Goal: Browse casually: Explore the website without a specific task or goal

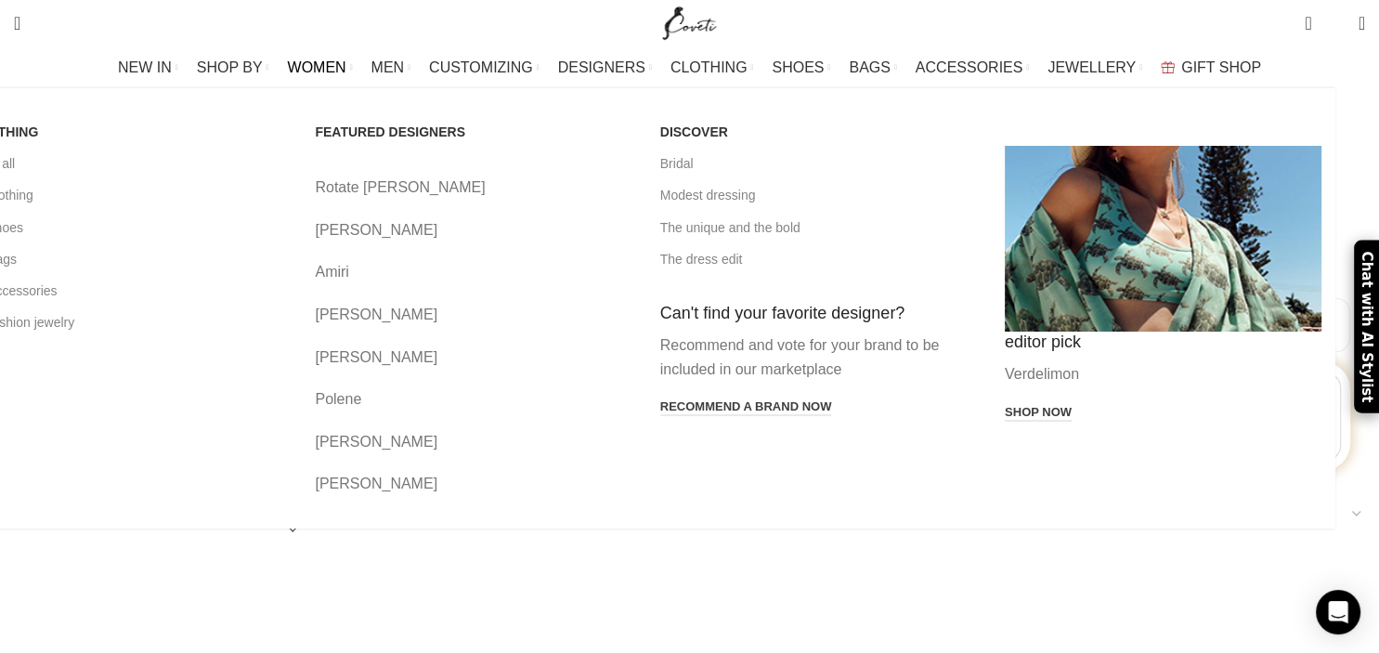
click at [346, 71] on span "WOMEN" at bounding box center [317, 67] width 58 height 18
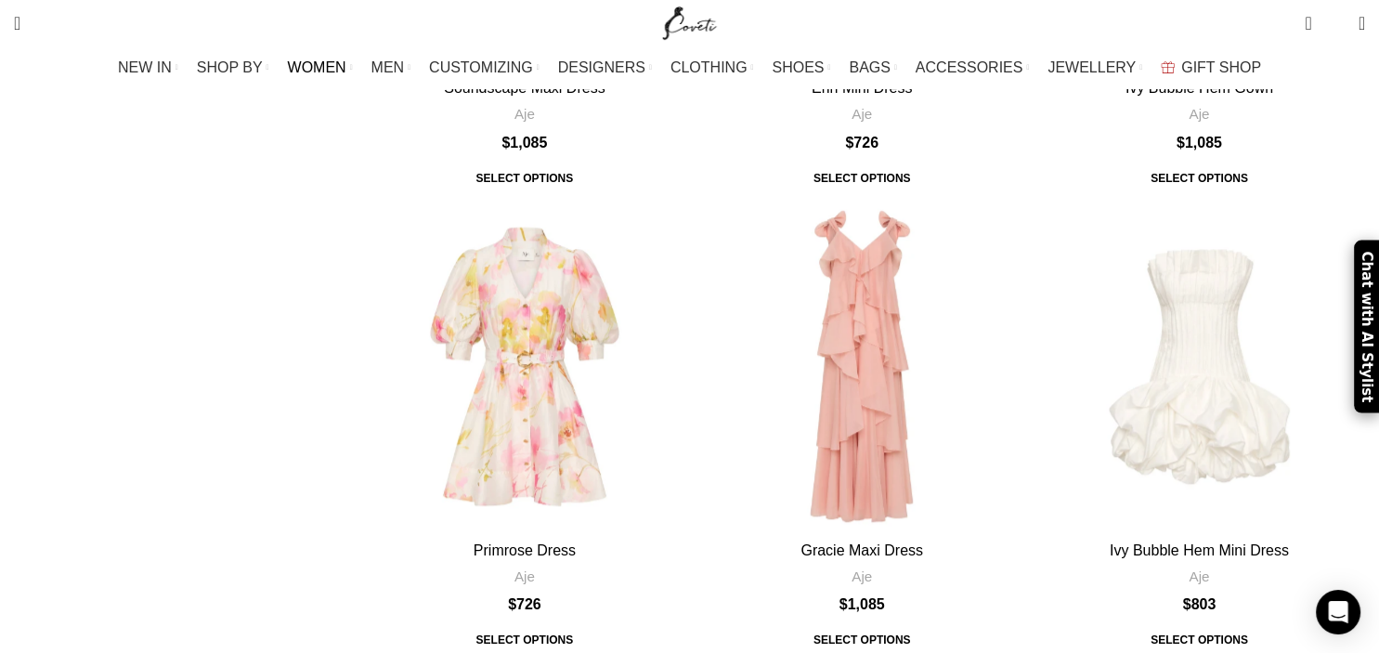
scroll to position [1862, 0]
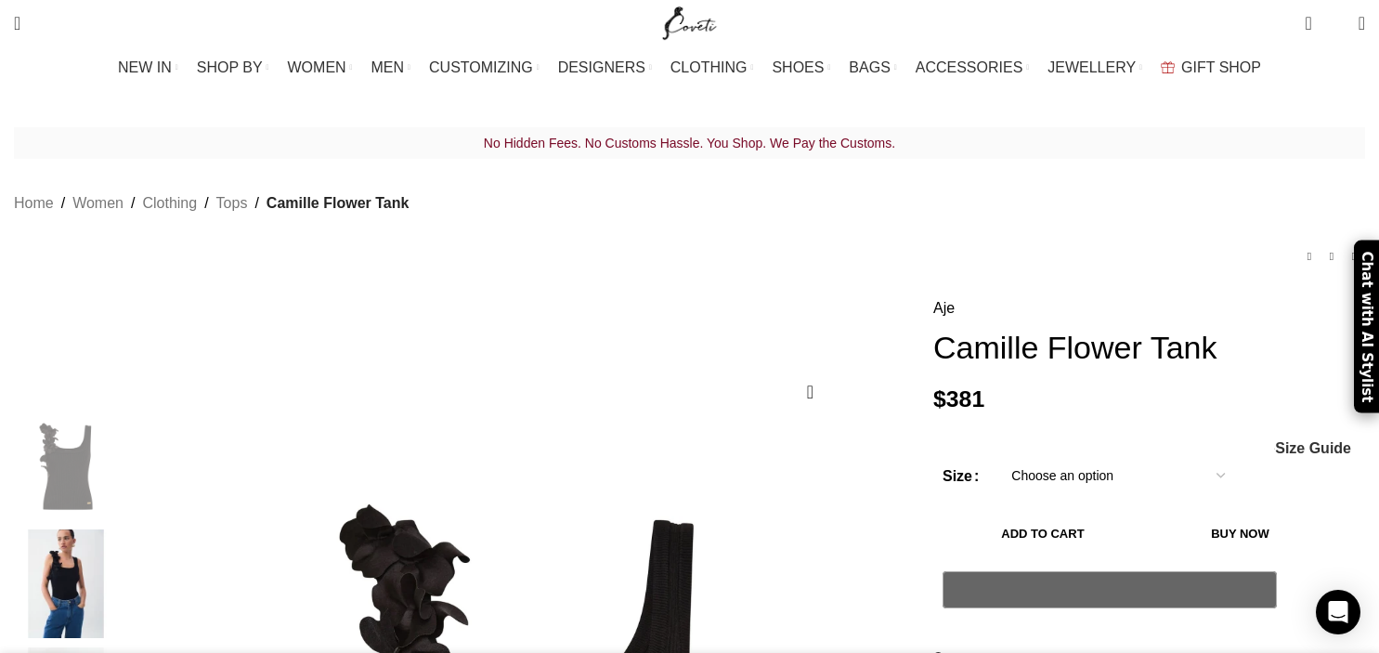
scroll to position [326, 0]
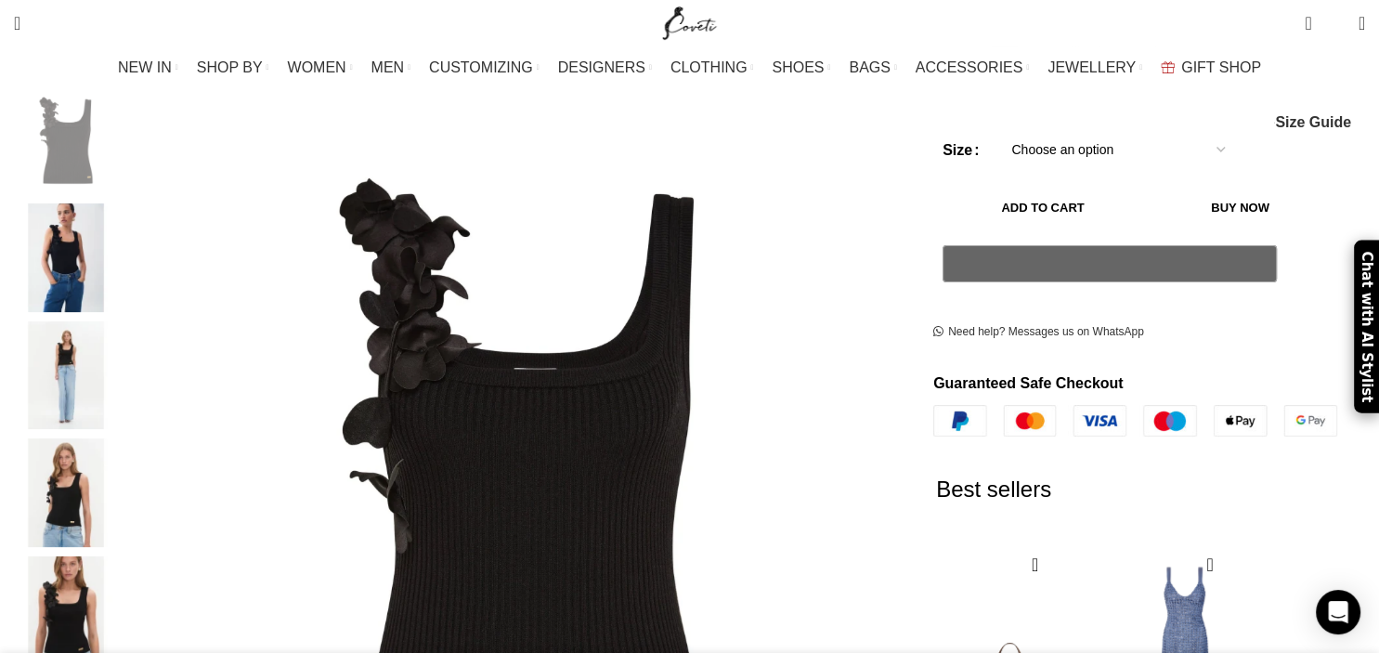
click at [123, 241] on img "2 / 6" at bounding box center [65, 257] width 113 height 109
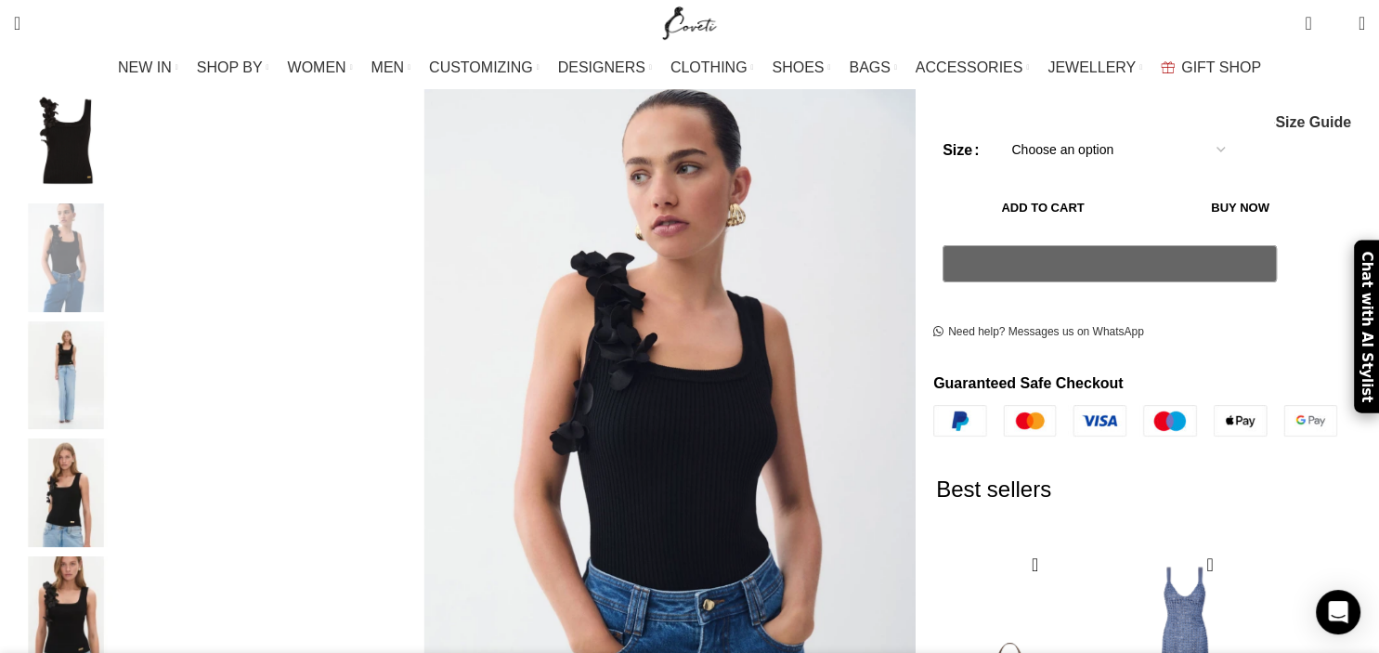
click at [123, 459] on img "4 / 6" at bounding box center [65, 492] width 113 height 109
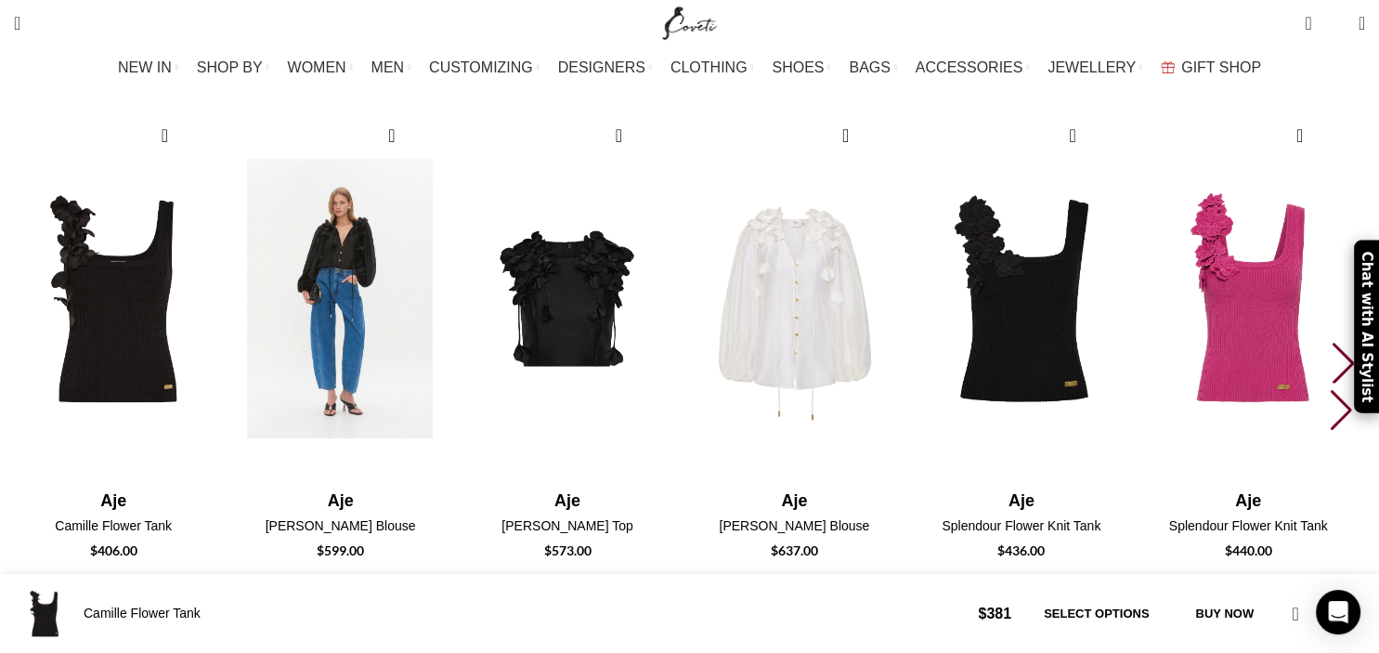
scroll to position [0, 195]
click at [443, 313] on img "2 / 30" at bounding box center [340, 299] width 205 height 382
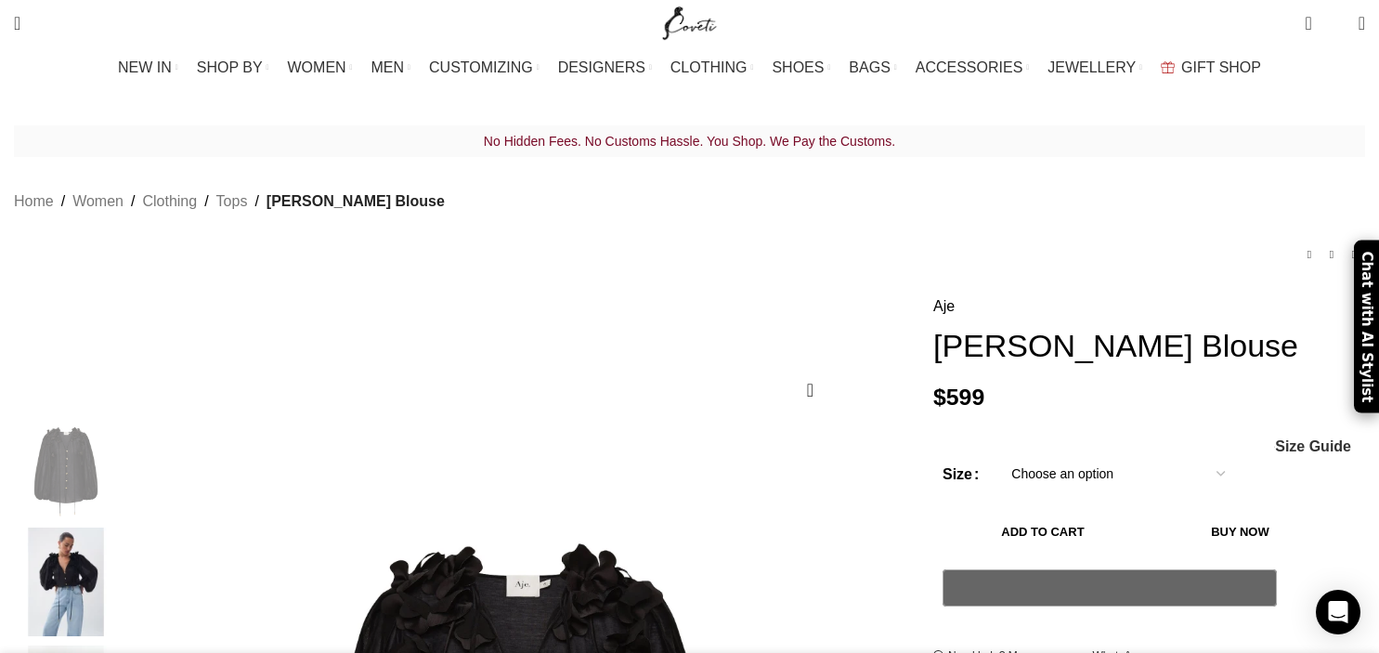
scroll to position [418, 0]
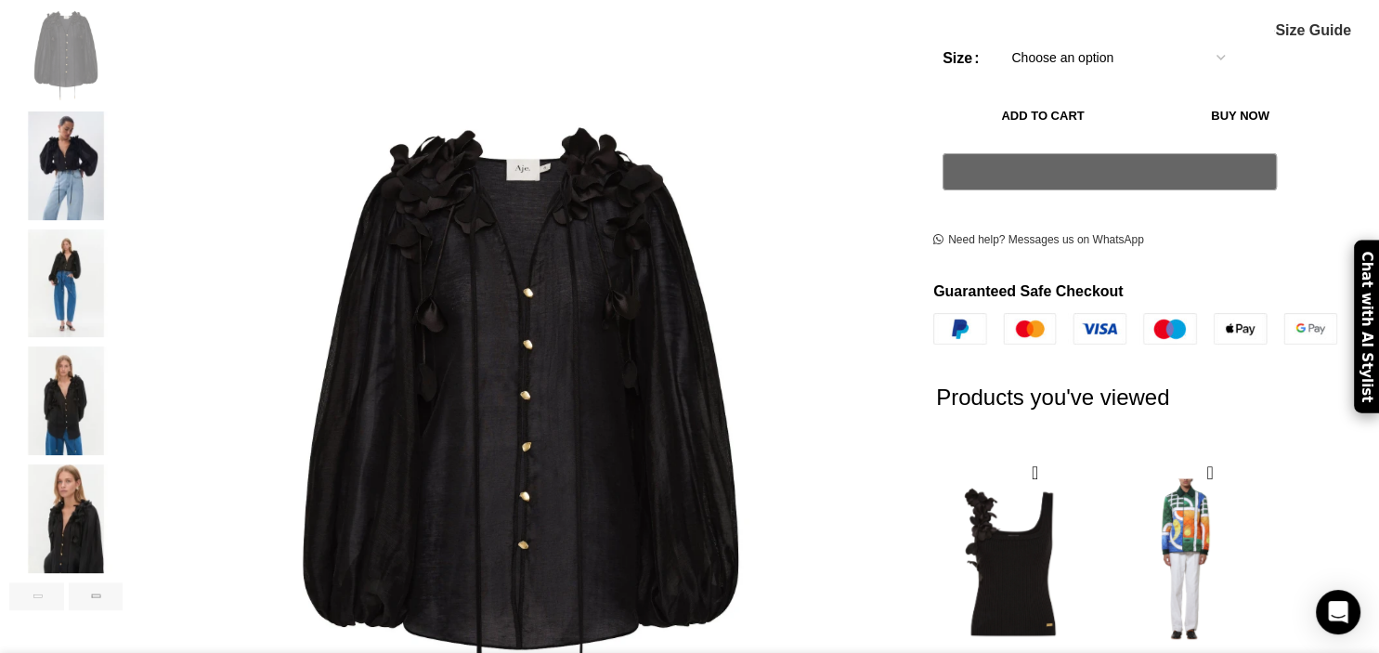
click at [1133, 532] on img "2 / 2" at bounding box center [1183, 561] width 151 height 229
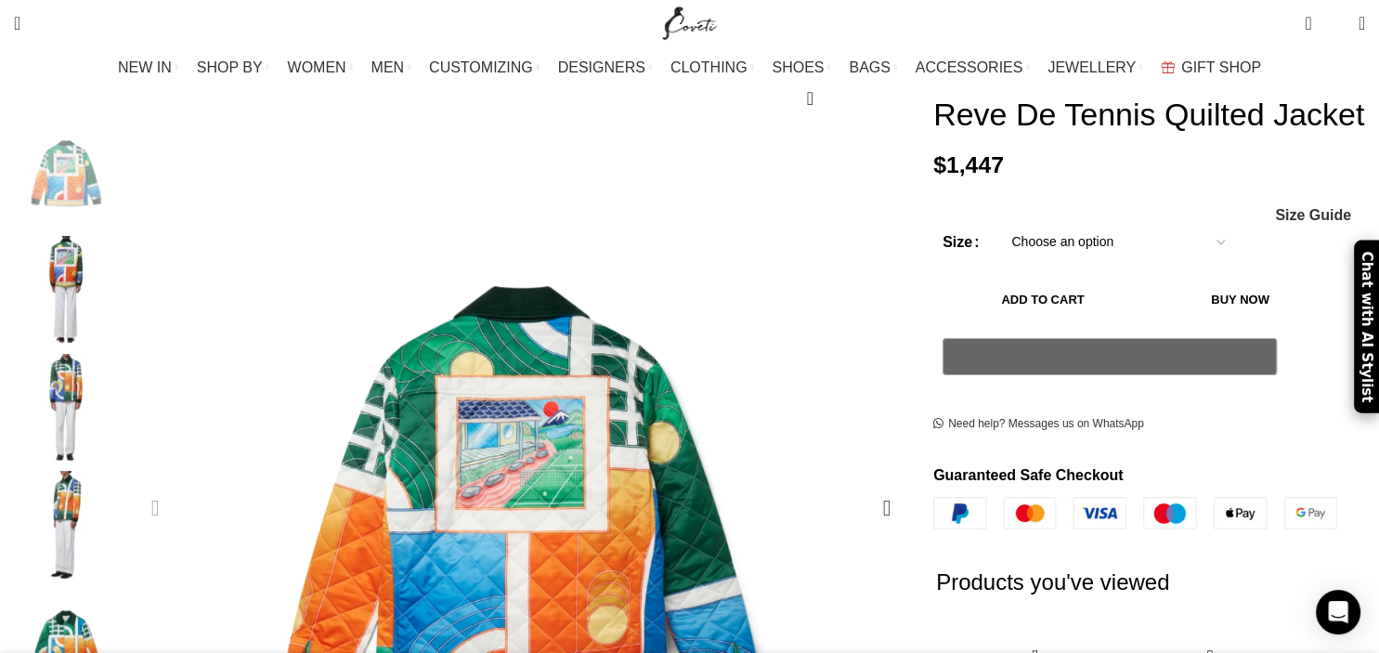
scroll to position [293, 0]
click at [123, 354] on img "3 / 5" at bounding box center [65, 408] width 113 height 109
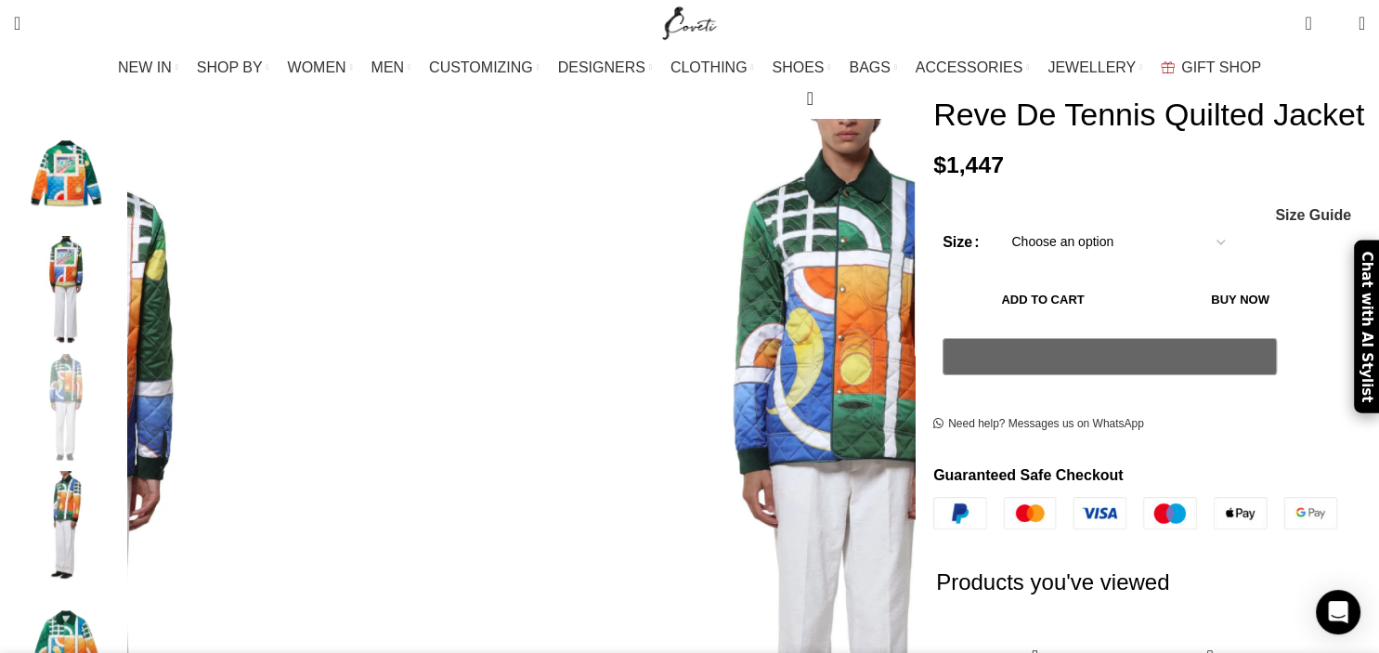
scroll to position [326, 0]
